Goal: Transaction & Acquisition: Purchase product/service

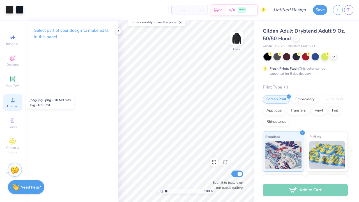
click at [13, 101] on icon at bounding box center [13, 100] width 4 height 4
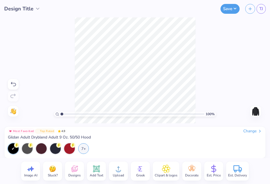
click at [56, 74] on div "100 % Need help? Chat with us. Back" at bounding box center [135, 70] width 270 height 106
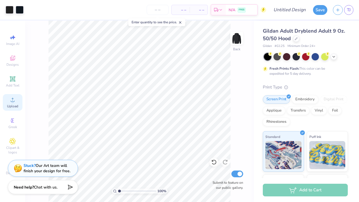
click at [15, 103] on div "Upload" at bounding box center [13, 102] width 20 height 17
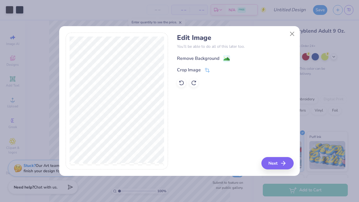
click at [211, 61] on div "Remove Background" at bounding box center [198, 58] width 42 height 7
click at [268, 161] on button "Next" at bounding box center [279, 163] width 32 height 12
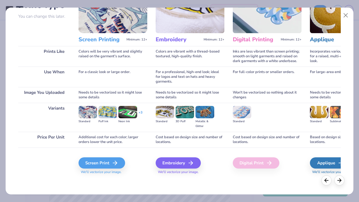
scroll to position [50, 0]
click at [110, 162] on div "Screen Print" at bounding box center [102, 162] width 47 height 11
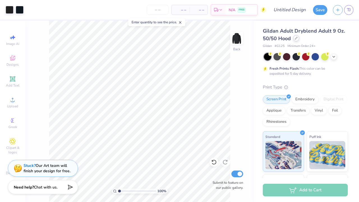
click at [297, 37] on icon at bounding box center [296, 38] width 2 height 2
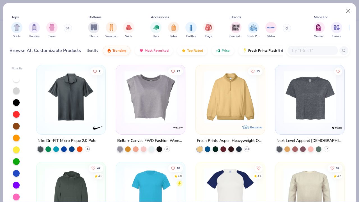
click at [284, 25] on div "Comfort Colors Fresh Prints Gildan" at bounding box center [264, 30] width 71 height 21
click at [287, 26] on button at bounding box center [287, 28] width 8 height 8
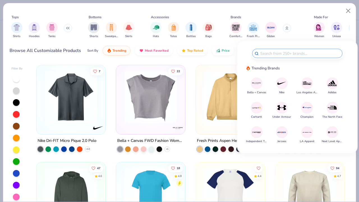
click at [261, 108] on img at bounding box center [257, 108] width 10 height 10
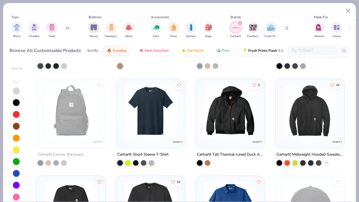
scroll to position [81, 0]
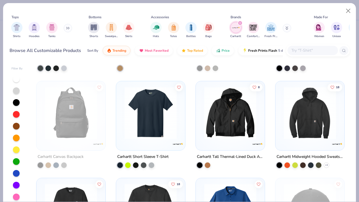
click at [154, 132] on img at bounding box center [151, 113] width 58 height 52
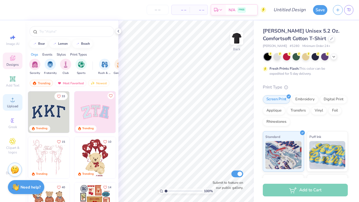
click at [9, 100] on div "Upload" at bounding box center [13, 102] width 20 height 17
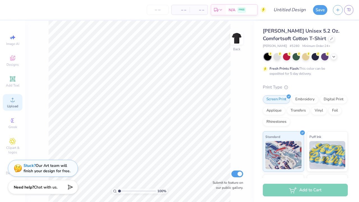
click at [13, 105] on span "Upload" at bounding box center [12, 106] width 11 height 4
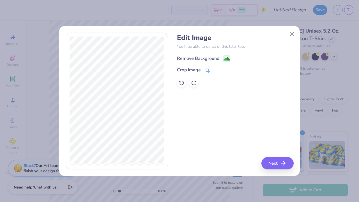
click at [220, 58] on div "Remove Background" at bounding box center [198, 58] width 42 height 7
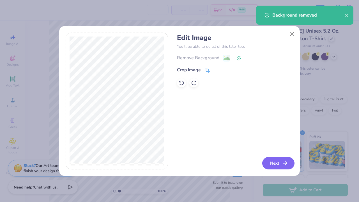
click at [275, 165] on button "Next" at bounding box center [279, 163] width 32 height 12
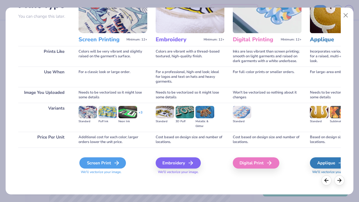
scroll to position [50, 0]
click at [108, 163] on div "Screen Print" at bounding box center [102, 162] width 47 height 11
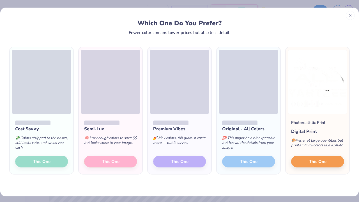
scroll to position [0, 0]
click at [351, 15] on line at bounding box center [351, 14] width 2 height 2
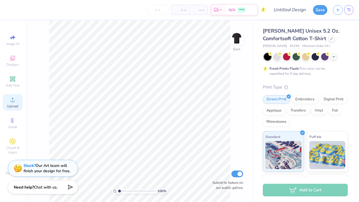
click at [7, 103] on div "Upload" at bounding box center [13, 102] width 20 height 17
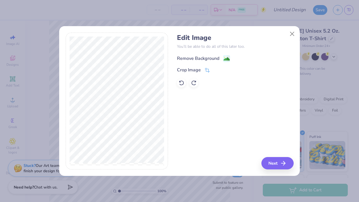
click at [206, 56] on div "Remove Background" at bounding box center [198, 58] width 42 height 7
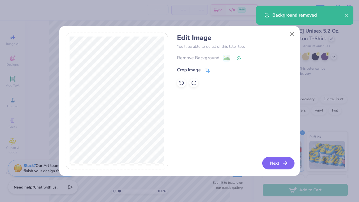
click at [274, 161] on button "Next" at bounding box center [279, 163] width 32 height 12
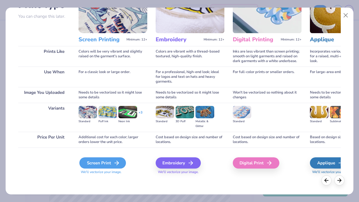
scroll to position [50, 0]
click at [102, 163] on div "Screen Print" at bounding box center [102, 162] width 47 height 11
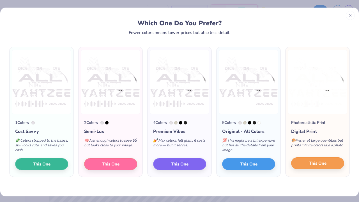
click at [302, 162] on button "This One" at bounding box center [317, 163] width 53 height 12
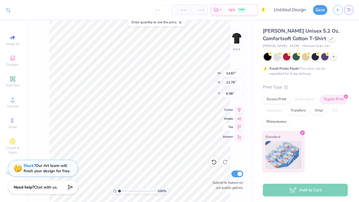
type input "3.00"
type input "2.50"
type input "14.05"
type input "12.08"
type input "3.00"
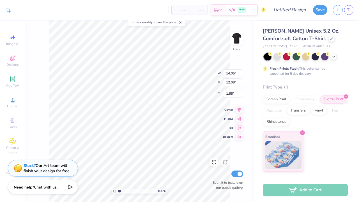
type input "3.00"
